Goal: Task Accomplishment & Management: Complete application form

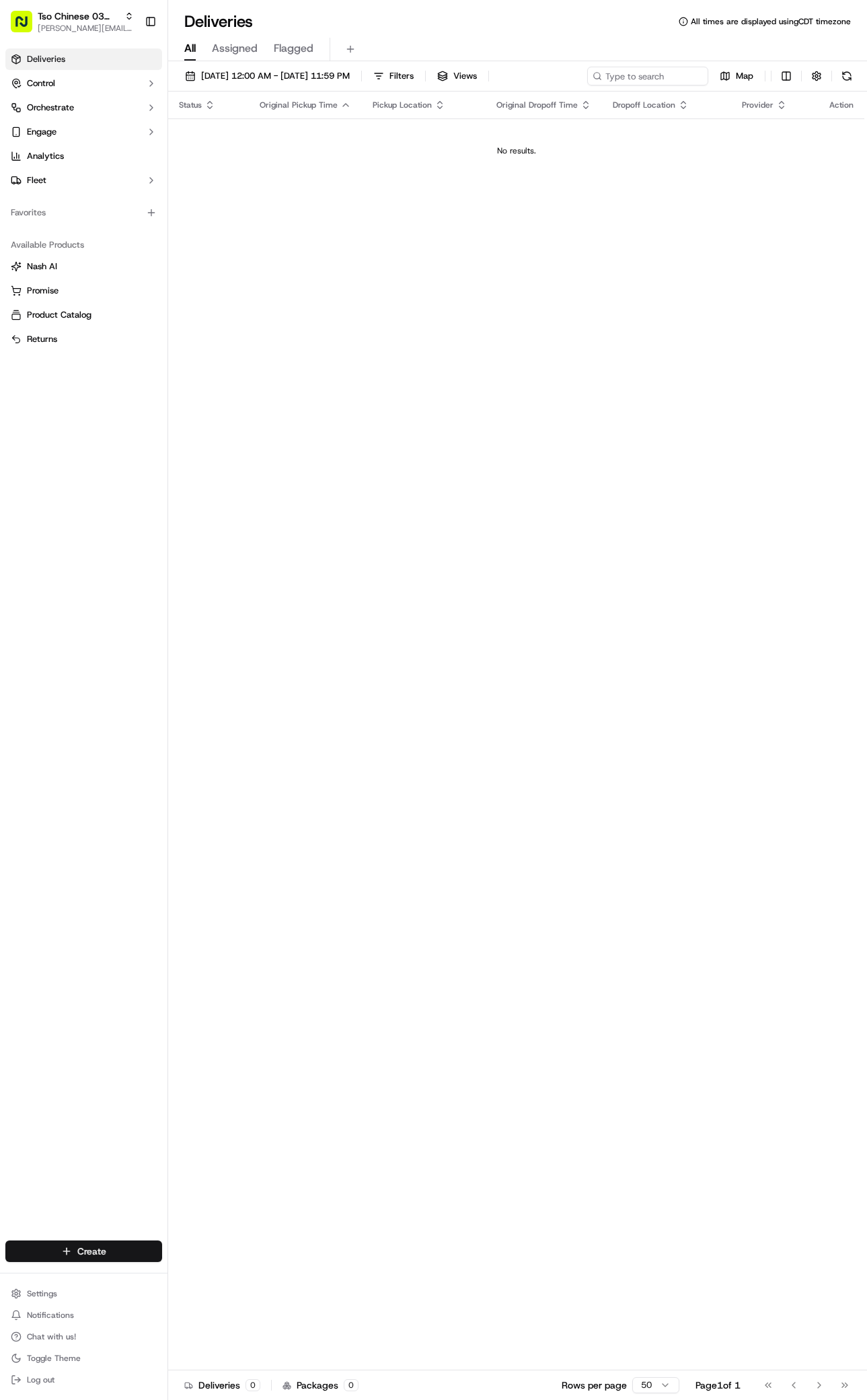
click at [124, 1256] on html "Tso Chinese 03 TsoCo [PERSON_NAME][EMAIL_ADDRESS][DOMAIN_NAME] Toggle Sidebar D…" at bounding box center [433, 700] width 867 height 1400
click at [181, 1274] on icon at bounding box center [181, 1276] width 11 height 11
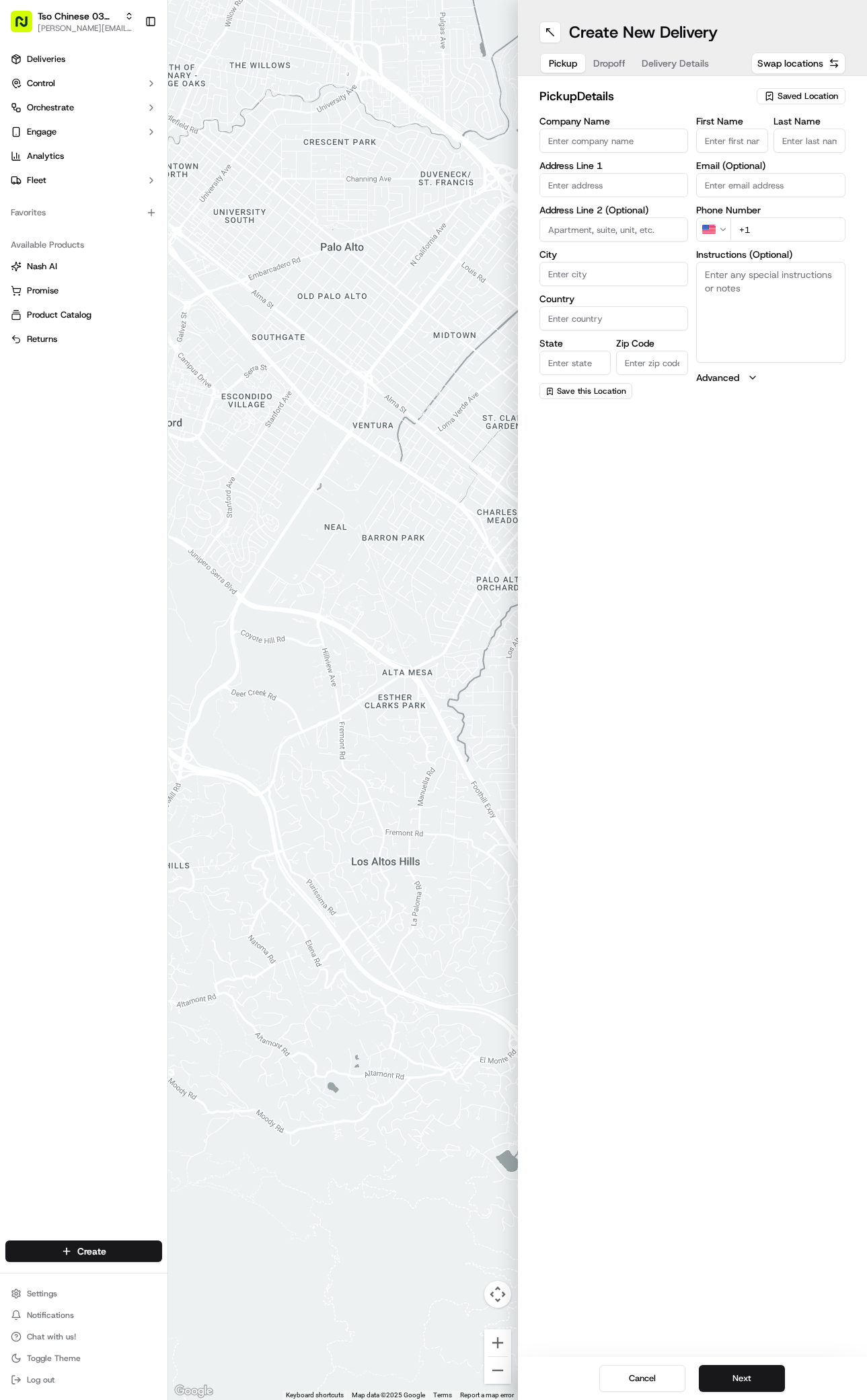
click at [798, 95] on span "Saved Location" at bounding box center [808, 96] width 60 height 12
click at [742, 152] on span "(03) Tso Chinese Takeout & Delivery TsoCo (03)" at bounding box center [779, 153] width 165 height 24
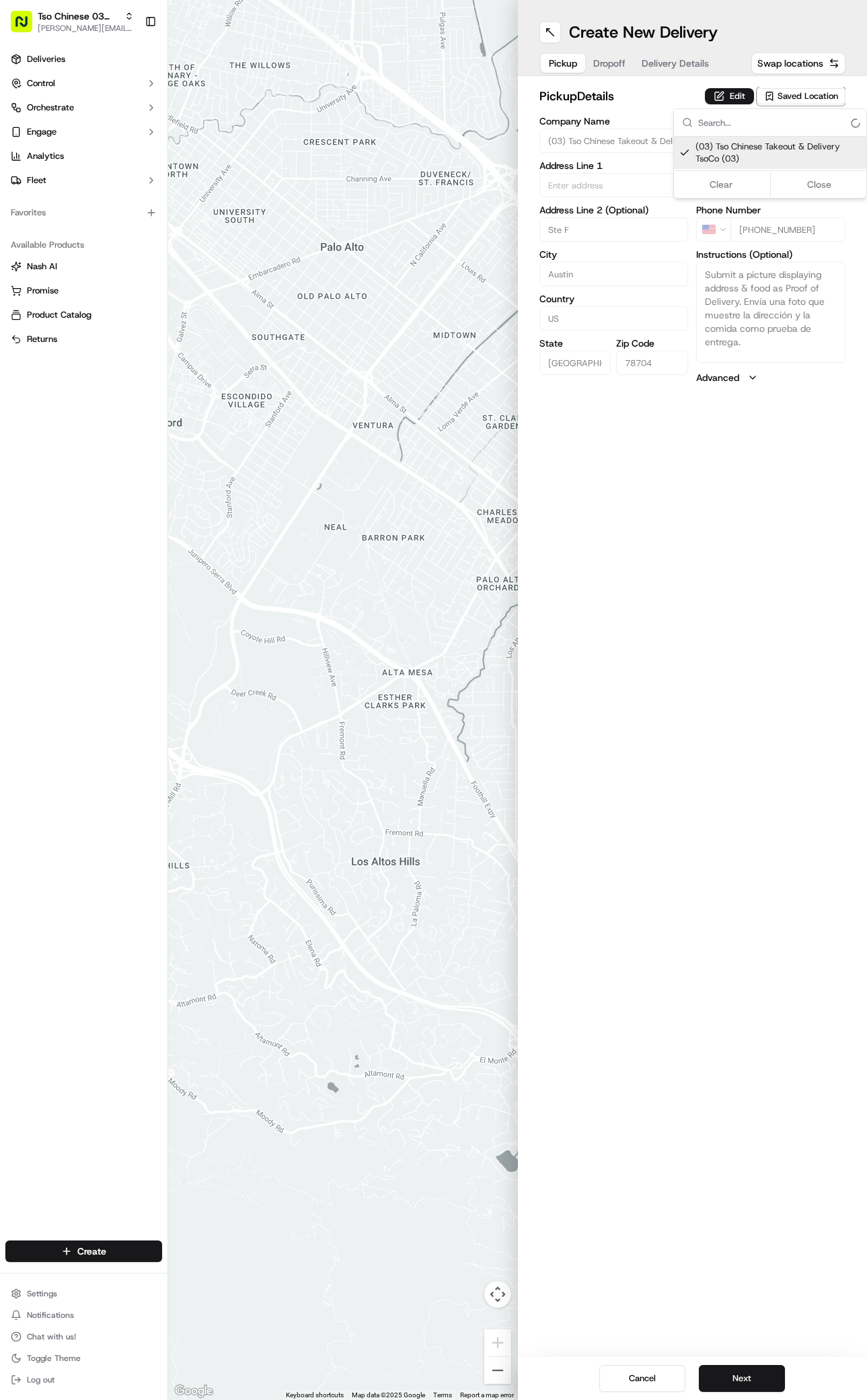
type input "(03) Tso Chinese Takeout & Delivery TsoCo"
type input "Ste F"
type input "Austin"
type input "US"
type input "[GEOGRAPHIC_DATA]"
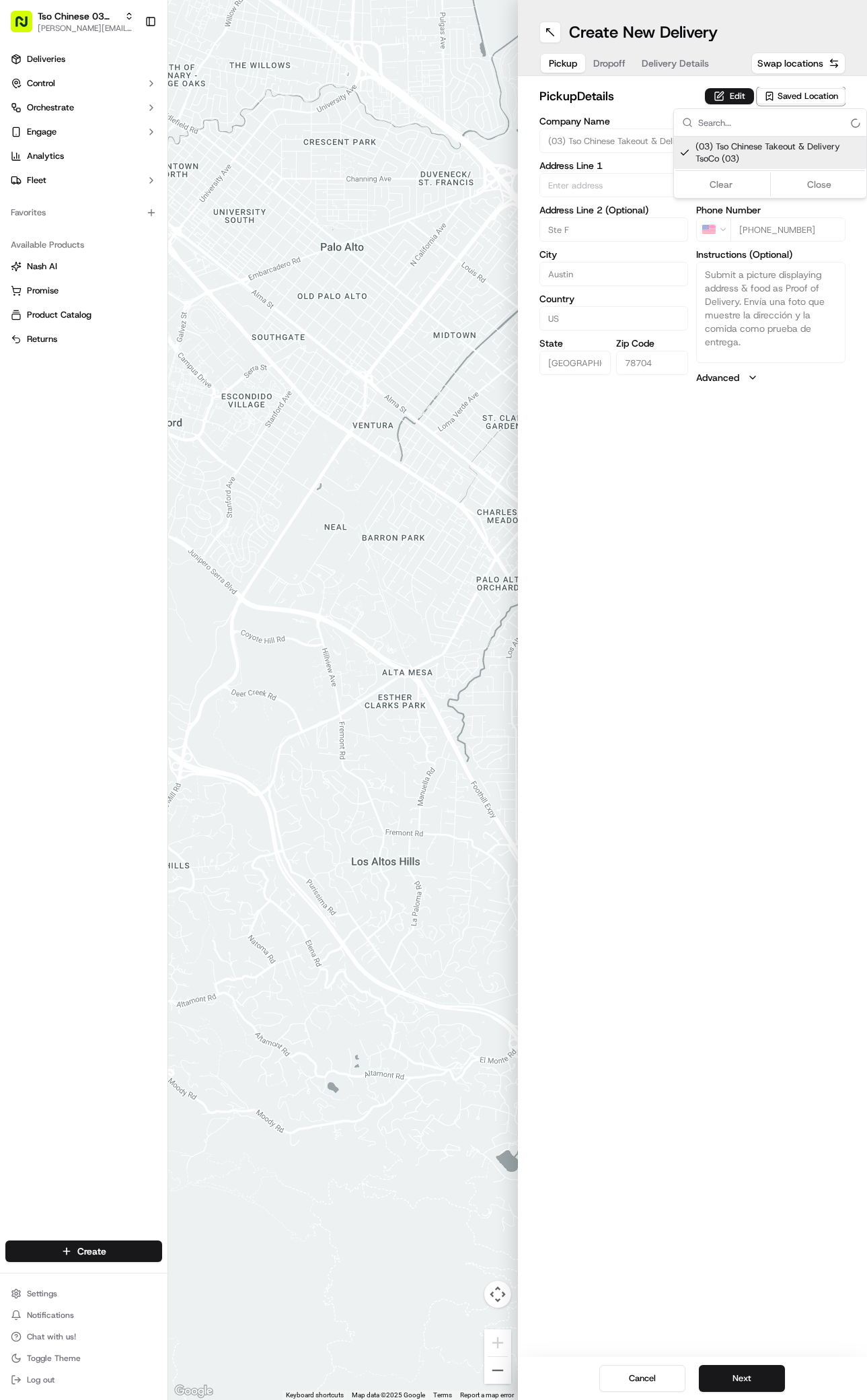
type input "78704"
type input "Tso Chinese"
type input "TsoCo Manager"
type input "[EMAIL_ADDRESS][DOMAIN_NAME]"
type input "[PHONE_NUMBER]"
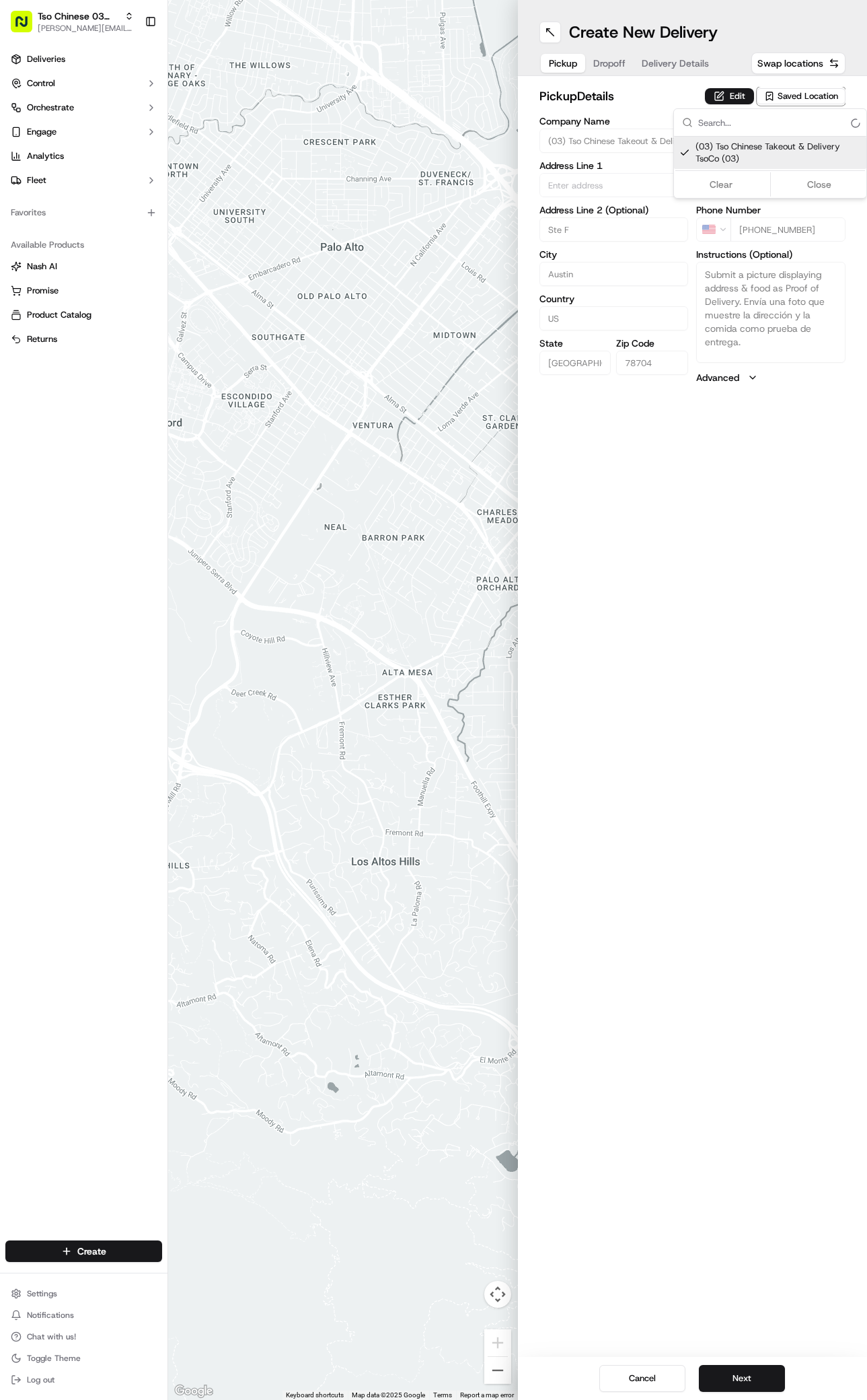
type textarea "Submit a picture displaying address & food as Proof of Delivery. Envía una foto…"
type input "[STREET_ADDRESS]"
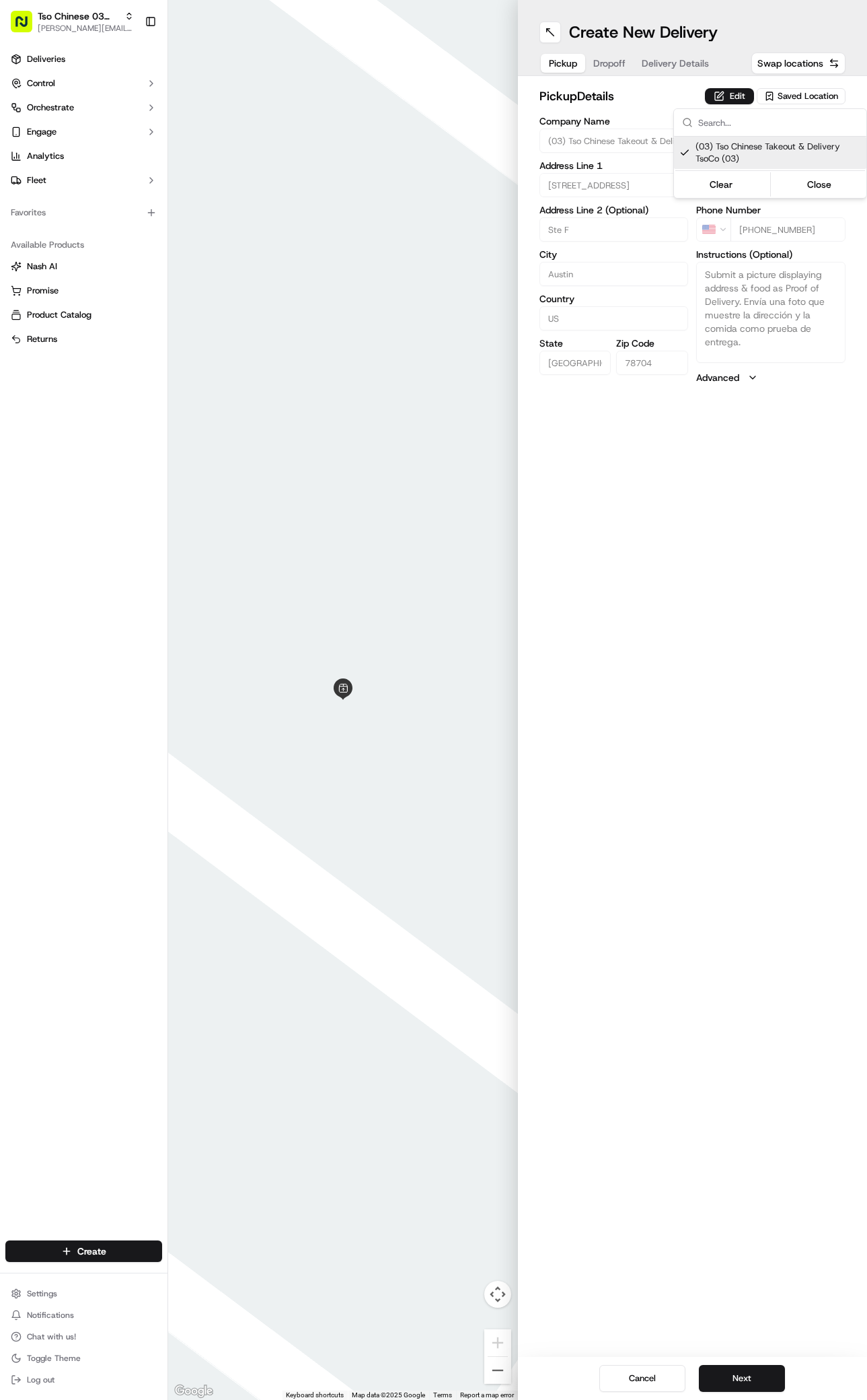
click at [725, 1030] on html "Tso Chinese 03 TsoCo [PERSON_NAME][EMAIL_ADDRESS][DOMAIN_NAME] Toggle Sidebar D…" at bounding box center [433, 700] width 867 height 1400
click at [746, 1379] on button "Next" at bounding box center [743, 1378] width 86 height 27
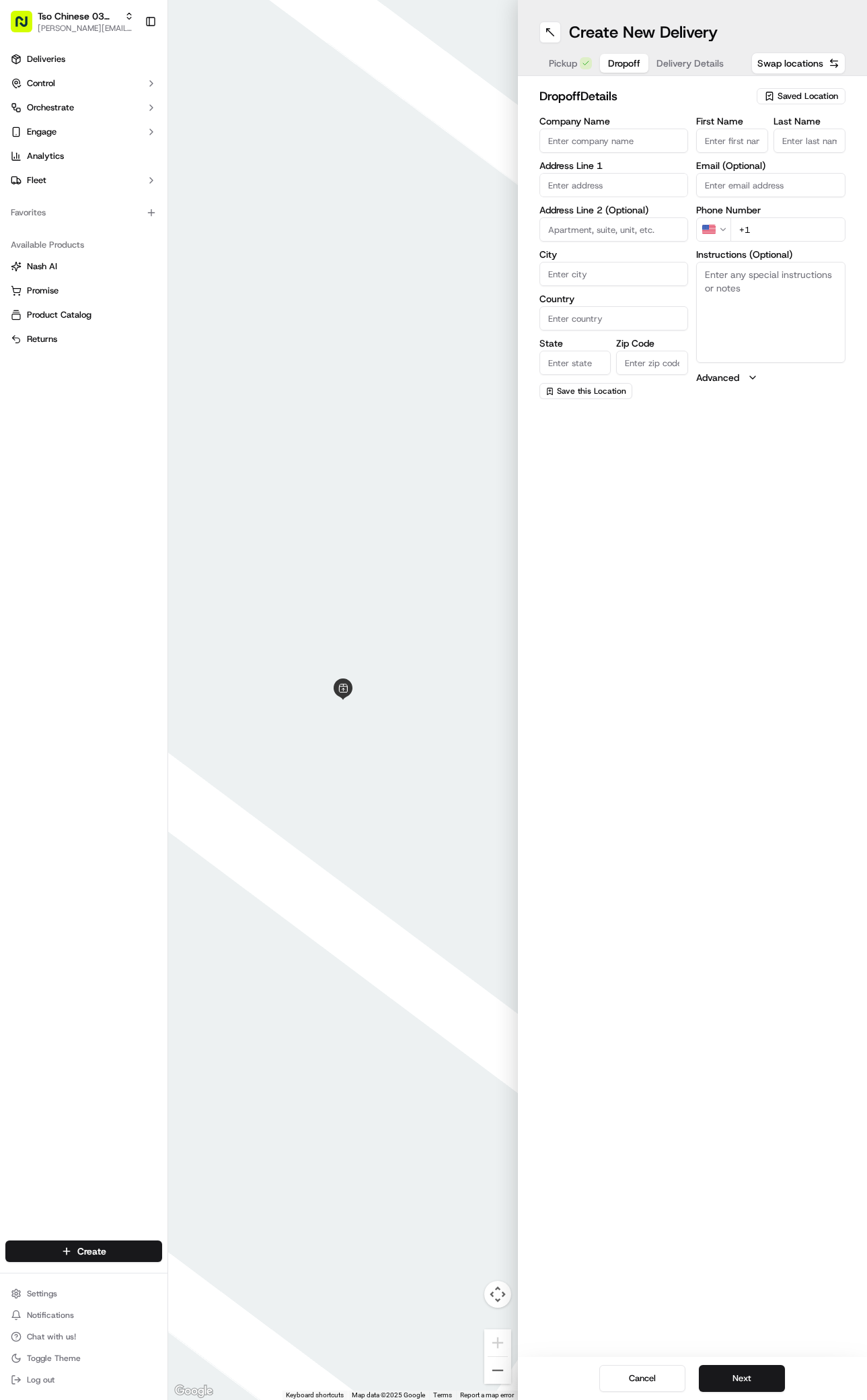
paste input "[PERSON_NAME]"
type input "[PERSON_NAME]"
type input "."
paste input "[PHONE_NUMBER]"
type input "[PHONE_NUMBER]"
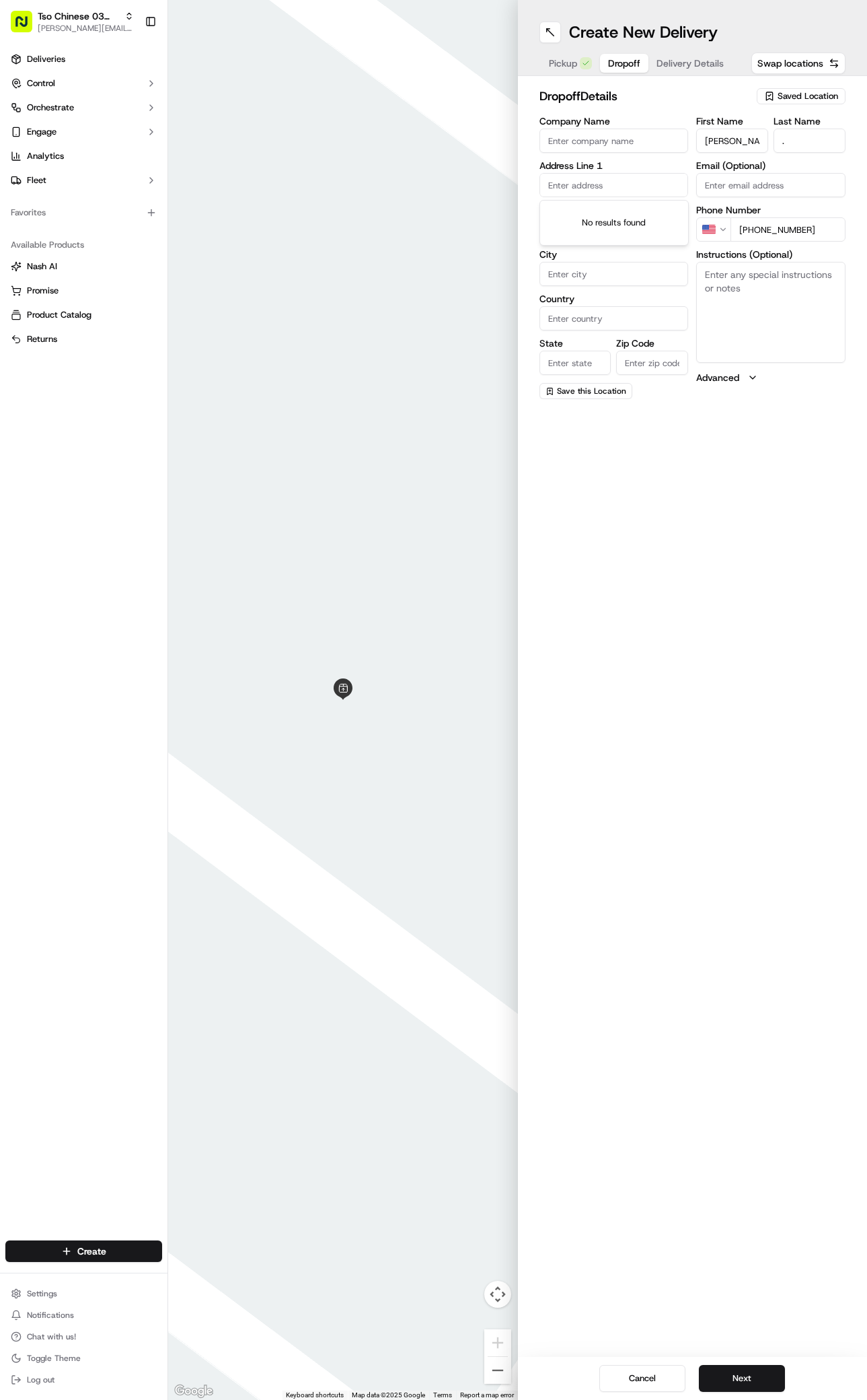
click at [603, 191] on input "text" at bounding box center [614, 185] width 150 height 24
paste input "[STREET_ADDRESS]"
click at [570, 217] on div "[STREET_ADDRESS]" at bounding box center [614, 213] width 142 height 20
type input "[STREET_ADDRESS]"
type input "Austin"
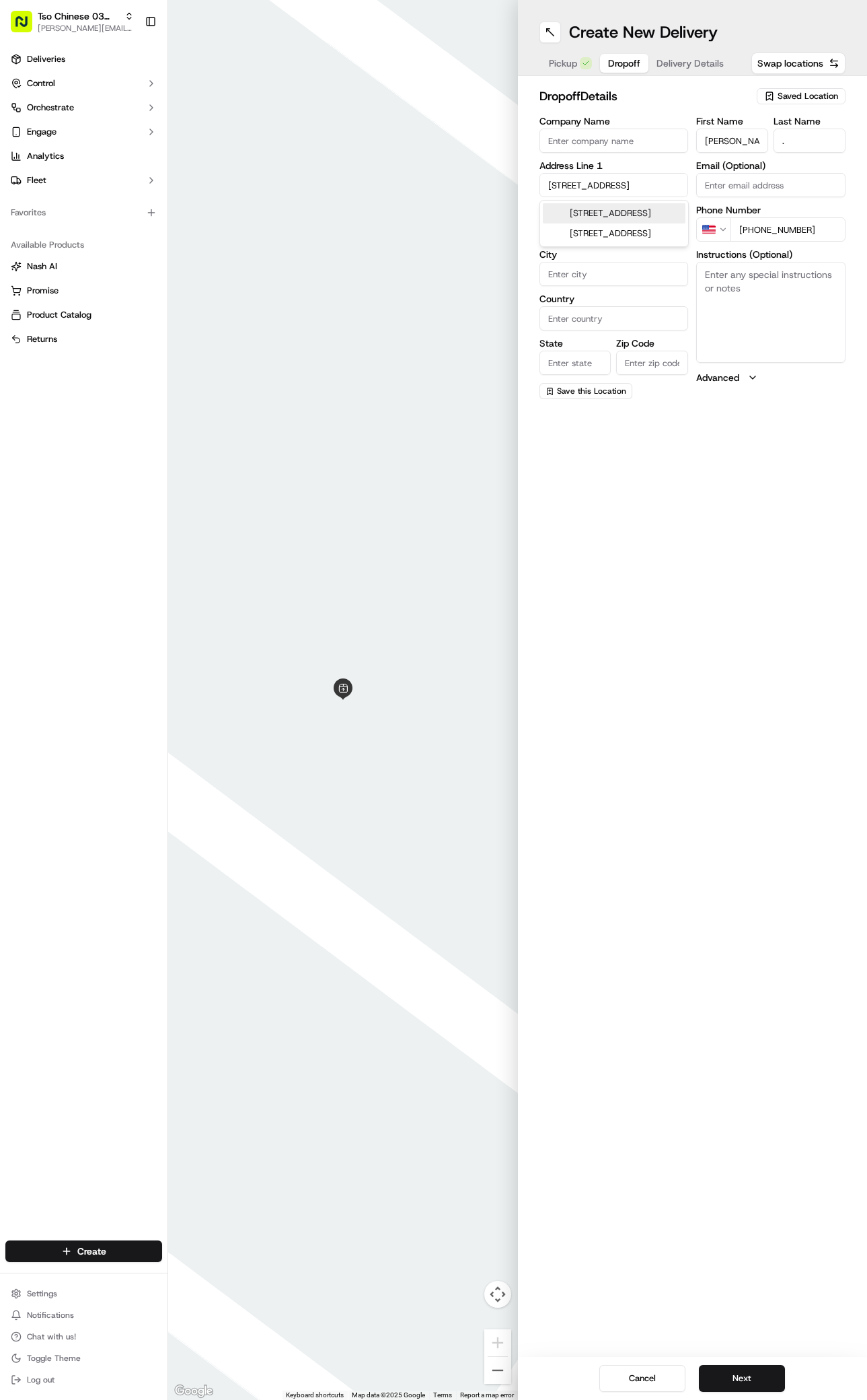
type input "[GEOGRAPHIC_DATA]"
type input "78745"
type input "[STREET_ADDRESS]"
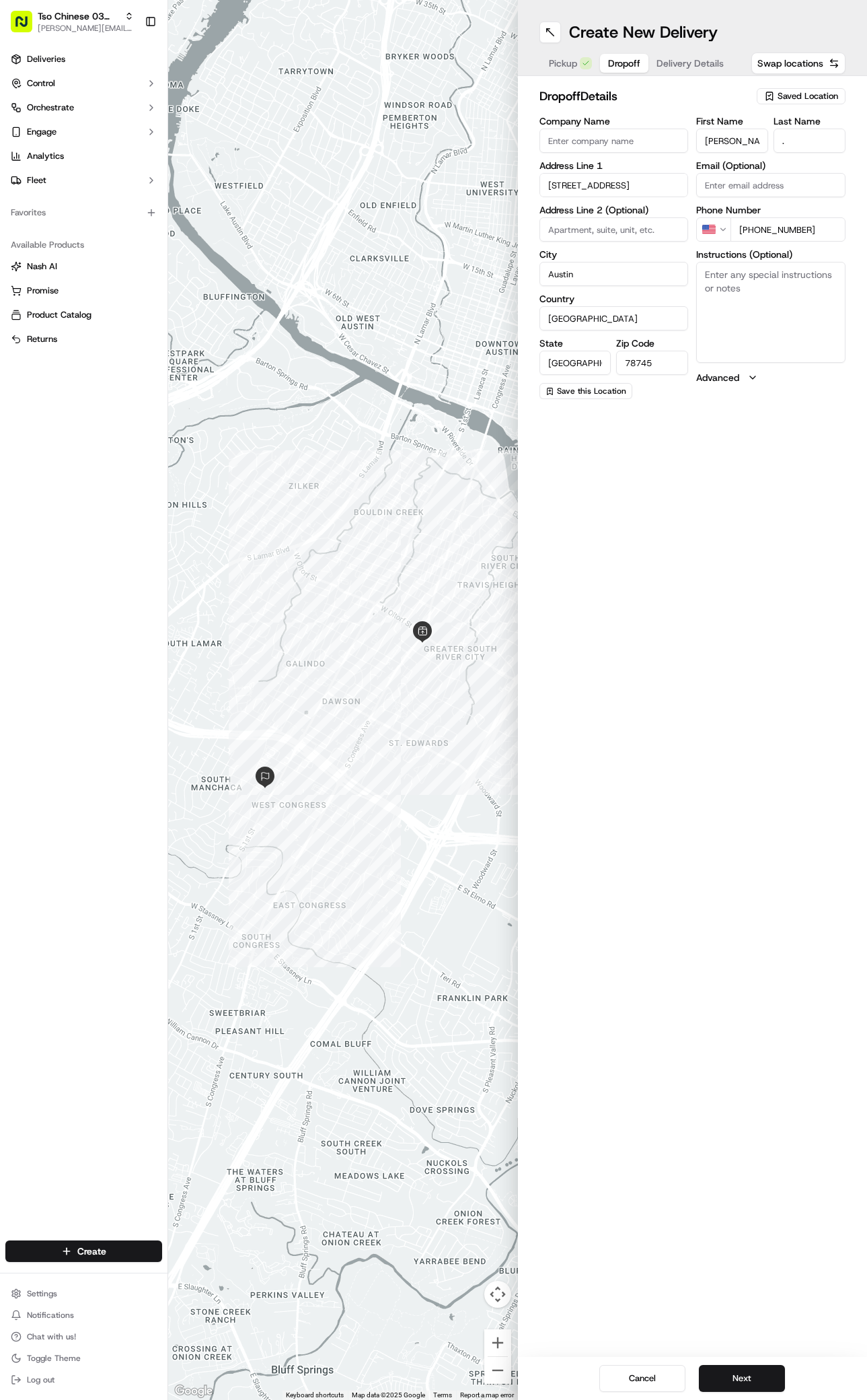
click at [617, 223] on input at bounding box center [614, 230] width 150 height 24
paste input "Company: [GEOGRAPHIC_DATA]"
click at [548, 231] on input "Company: [GEOGRAPHIC_DATA]" at bounding box center [614, 230] width 150 height 24
drag, startPoint x: 587, startPoint y: 226, endPoint x: 654, endPoint y: 214, distance: 68.1
click at [654, 214] on div "Address Line 2 (Optional) Company: [GEOGRAPHIC_DATA]" at bounding box center [614, 223] width 150 height 36
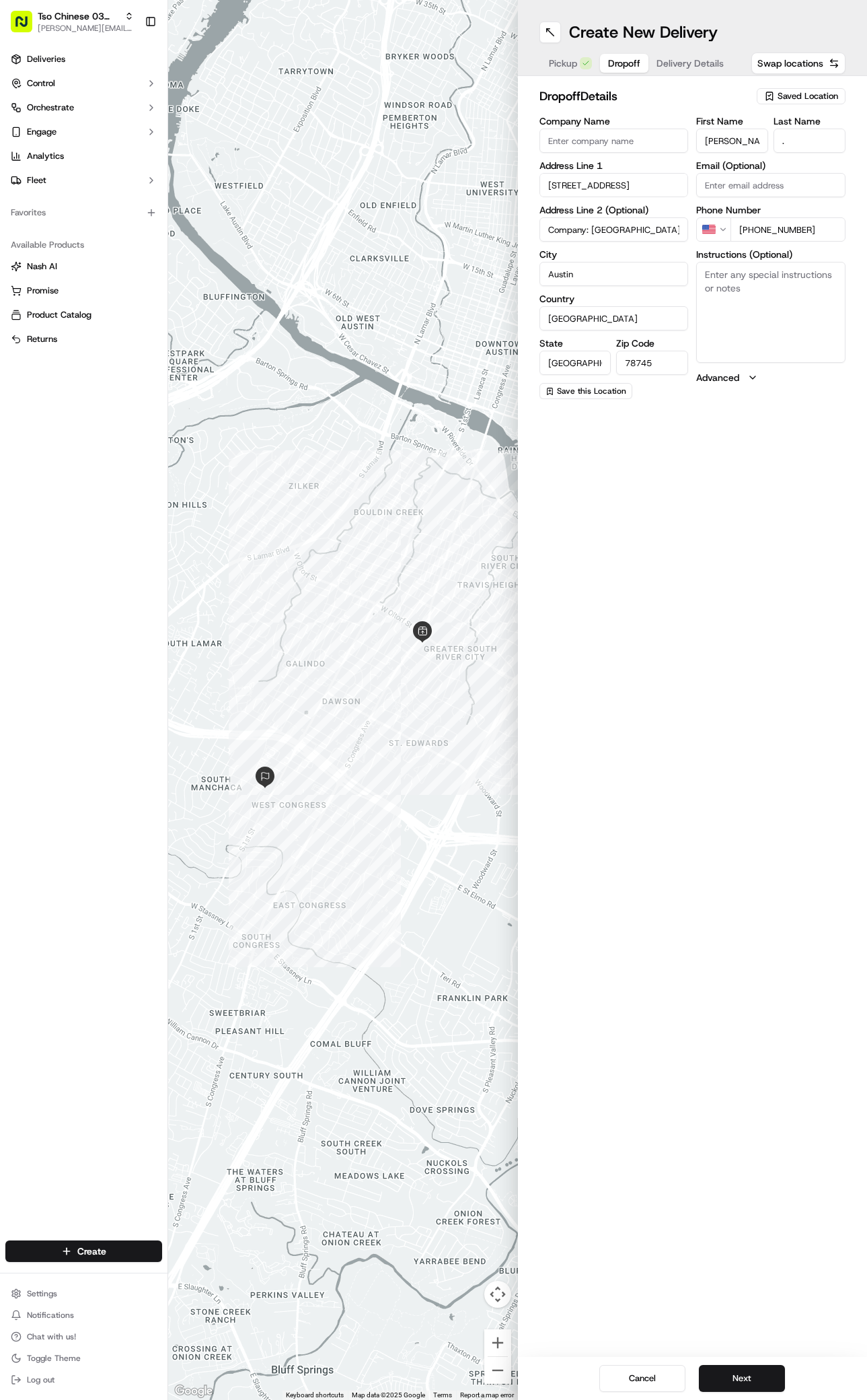
click at [590, 232] on input "Company: [GEOGRAPHIC_DATA]" at bounding box center [614, 230] width 150 height 24
type input "[GEOGRAPHIC_DATA]"
click at [766, 299] on textarea "Instructions (Optional)" at bounding box center [771, 312] width 150 height 101
paste textarea "Drop off at table in entryway of main entrance."
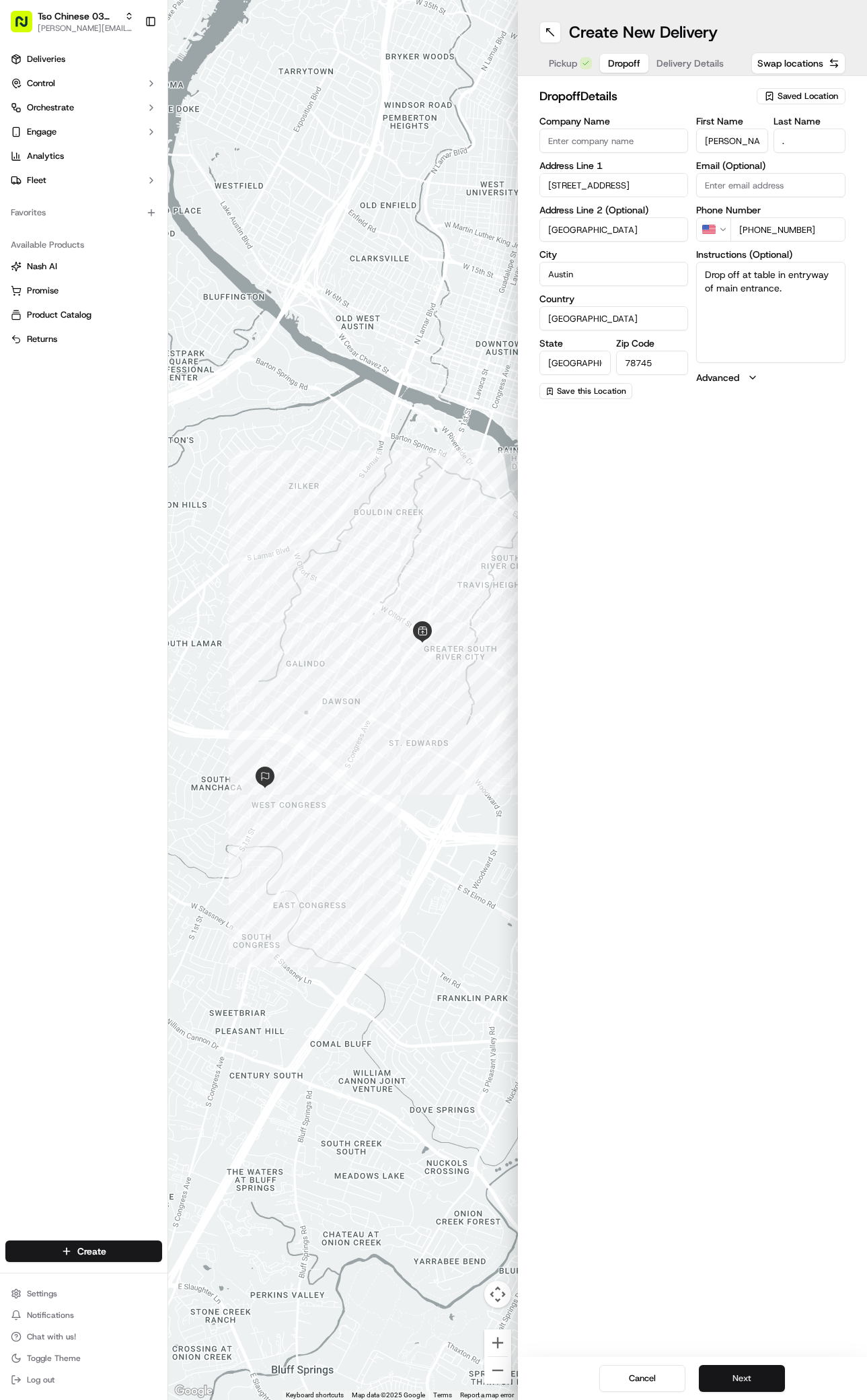
type textarea "Drop off at table in entryway of main entrance."
click at [754, 1376] on button "Next" at bounding box center [743, 1378] width 86 height 27
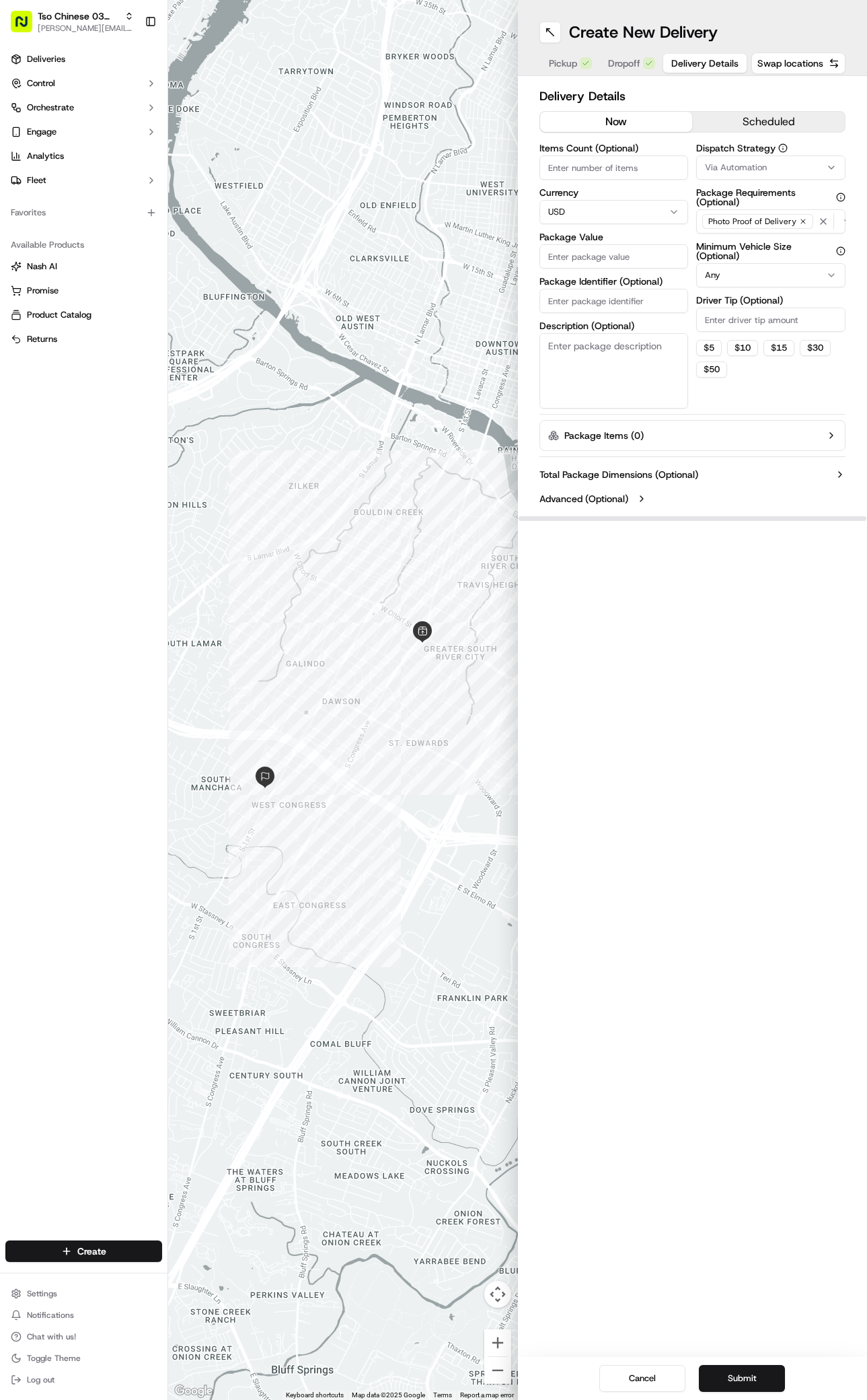
click at [802, 169] on div "Via Automation" at bounding box center [771, 167] width 142 height 12
click at [731, 235] on span "TsoCo Strategy" at bounding box center [779, 240] width 165 height 12
click at [810, 782] on html "Tso Chinese 03 TsoCo [PERSON_NAME][EMAIL_ADDRESS][DOMAIN_NAME] Toggle Sidebar D…" at bounding box center [433, 700] width 867 height 1400
click at [801, 218] on icon "button" at bounding box center [803, 221] width 8 height 8
click at [801, 218] on div "Select requirements" at bounding box center [771, 221] width 142 height 12
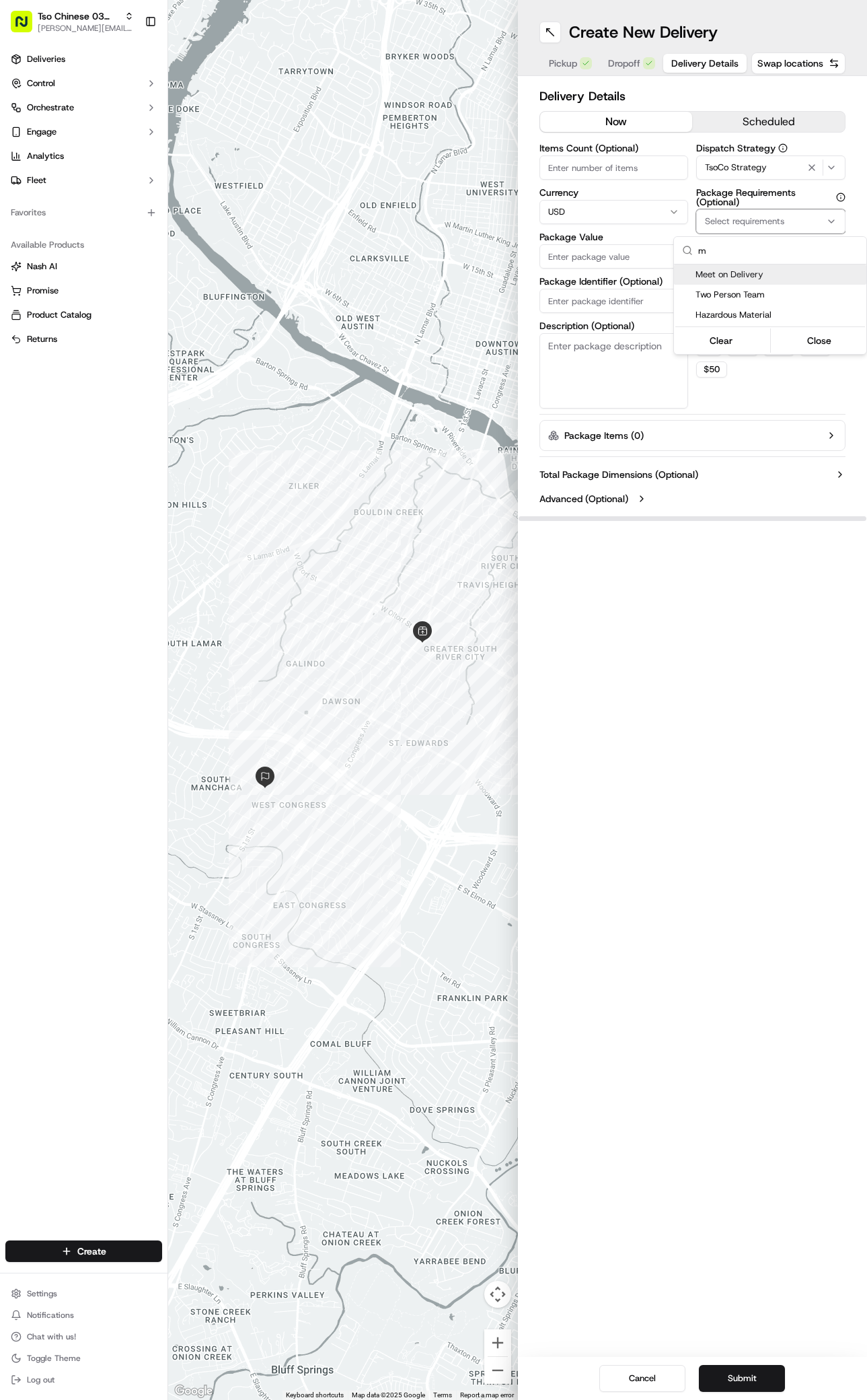
type input "m"
click at [719, 276] on span "Meet on Delivery" at bounding box center [779, 274] width 165 height 12
click at [735, 436] on html "Tso Chinese 03 TsoCo [PERSON_NAME][EMAIL_ADDRESS][DOMAIN_NAME] Toggle Sidebar D…" at bounding box center [433, 700] width 867 height 1400
click at [742, 316] on input "Driver Tip (Optional)" at bounding box center [771, 320] width 150 height 24
type input "2"
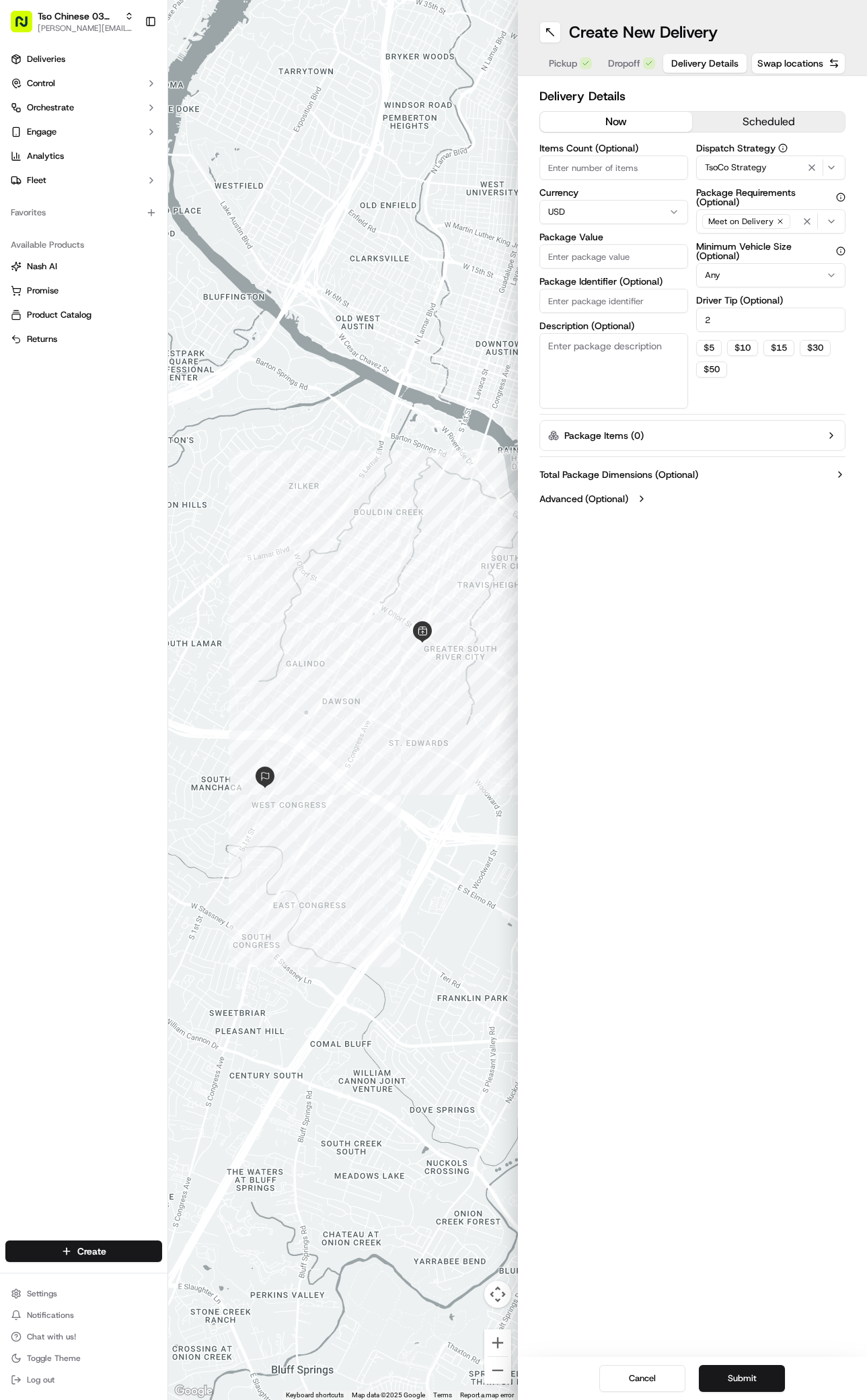
click at [606, 268] on div "Items Count (Optional) Currency USD Package Value Package Identifier (Optional)…" at bounding box center [614, 276] width 150 height 265
click at [606, 253] on input "Package Value" at bounding box center [614, 256] width 150 height 24
type input "39.94"
click at [566, 302] on input "Package Identifier (Optional)" at bounding box center [614, 301] width 150 height 24
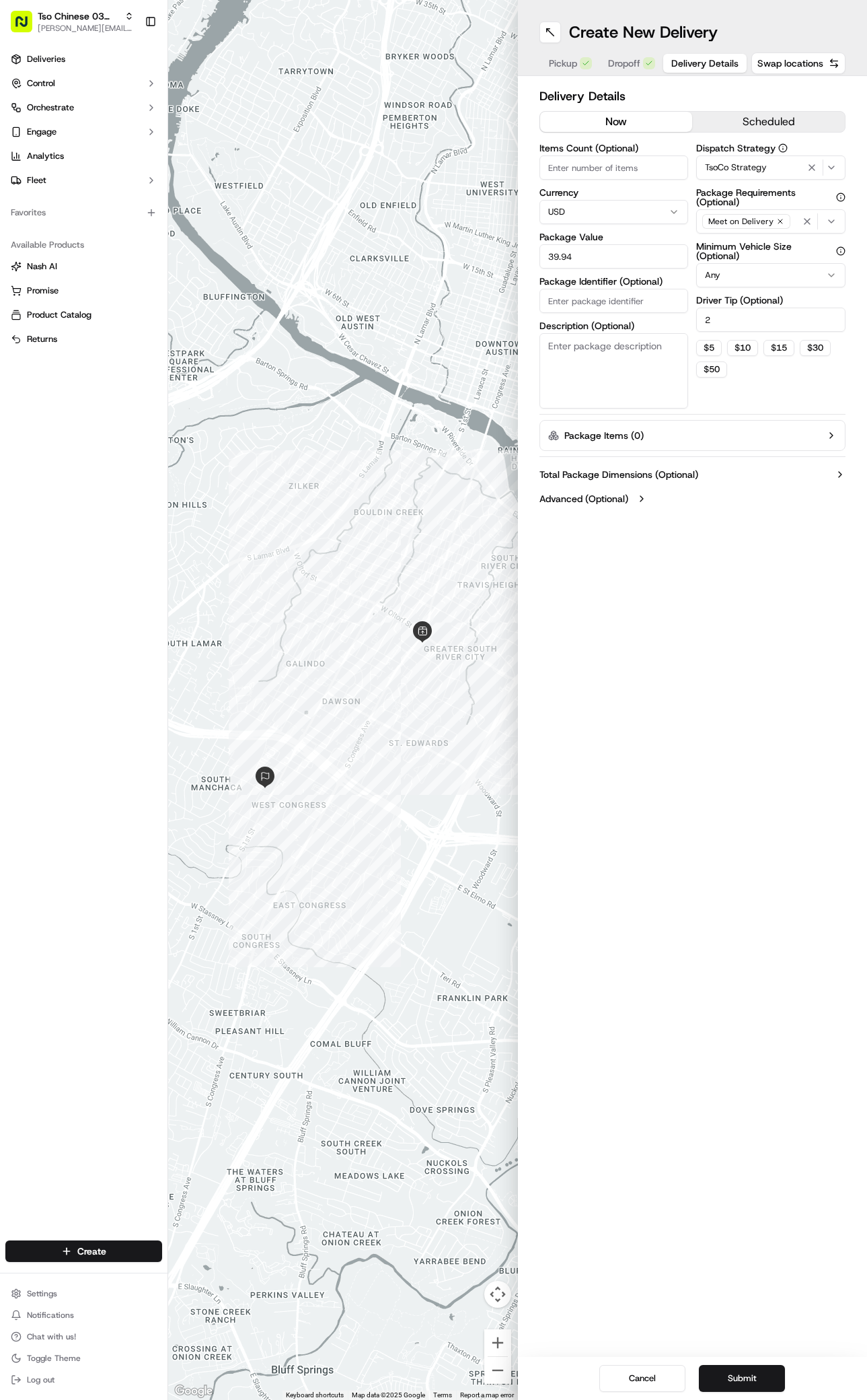
paste input "KNUHGK0"
type input "KNUHGK0"
click at [751, 1381] on button "Submit" at bounding box center [743, 1378] width 86 height 27
